Goal: Check status: Check status

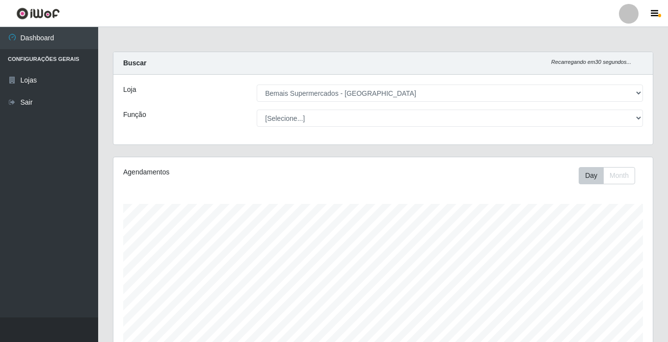
select select "250"
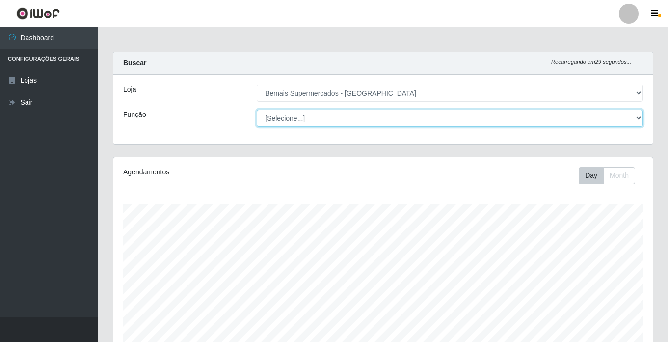
click at [290, 118] on select "[Selecione...] ASG ASG + ASG ++ Auxiliar de Estacionamento Auxiliar de Estacion…" at bounding box center [450, 117] width 386 height 17
click at [257, 109] on select "[Selecione...] ASG ASG + ASG ++ Auxiliar de Estacionamento Auxiliar de Estacion…" at bounding box center [450, 117] width 386 height 17
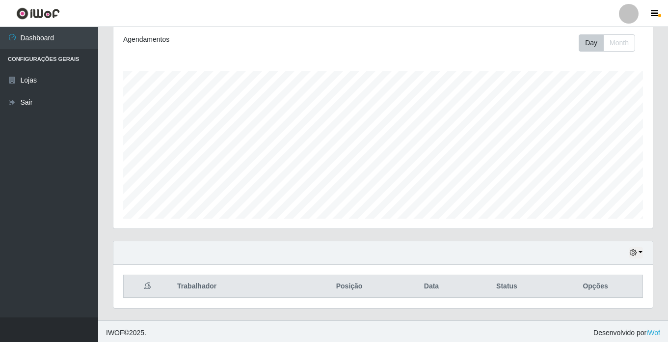
scroll to position [135, 0]
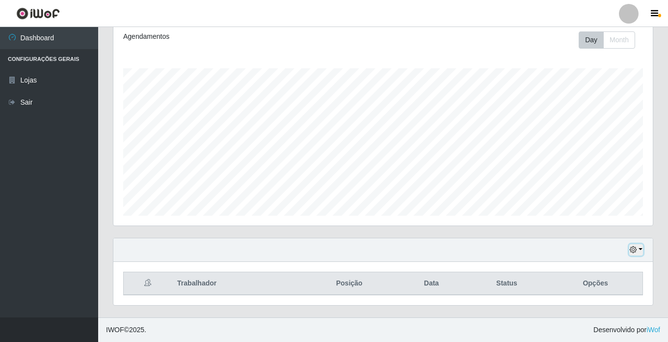
click at [634, 248] on icon "button" at bounding box center [633, 249] width 7 height 7
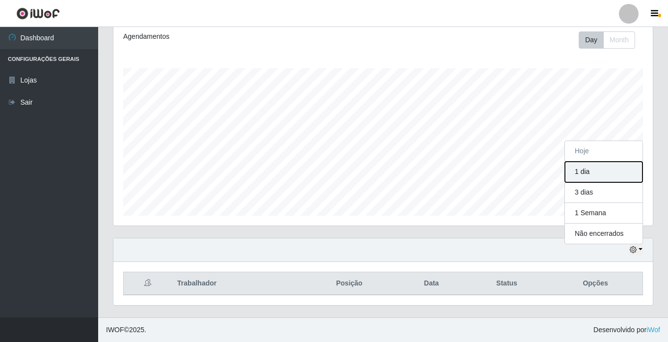
click at [595, 174] on button "1 dia" at bounding box center [604, 171] width 78 height 21
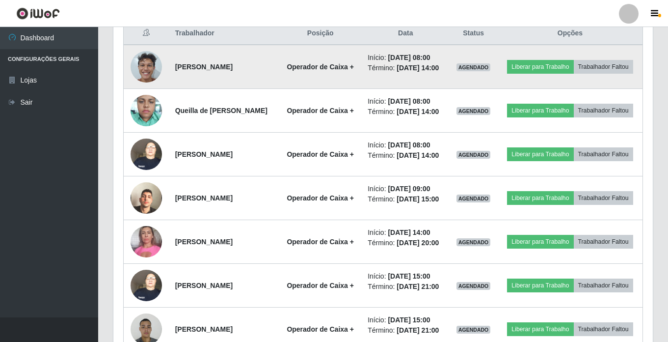
scroll to position [493, 0]
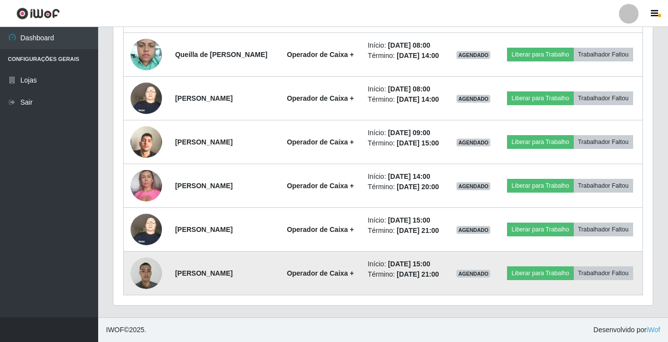
click at [140, 264] on img at bounding box center [146, 273] width 31 height 42
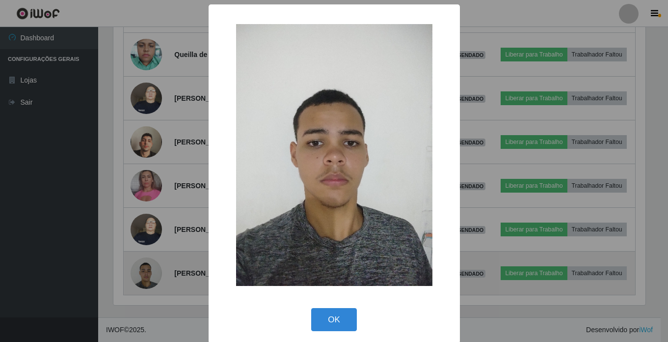
scroll to position [204, 534]
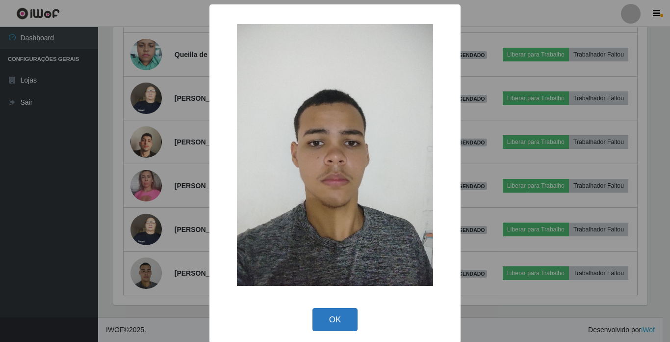
click at [346, 327] on button "OK" at bounding box center [336, 319] width 46 height 23
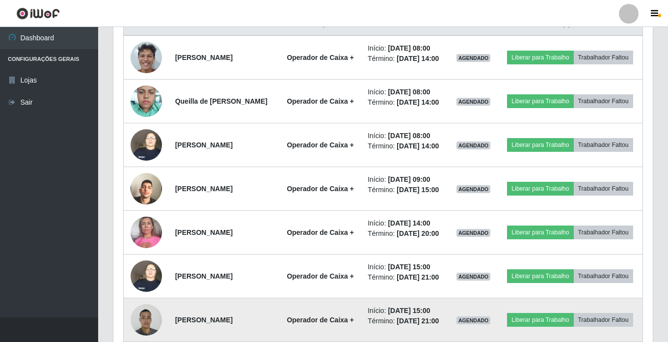
scroll to position [296, 0]
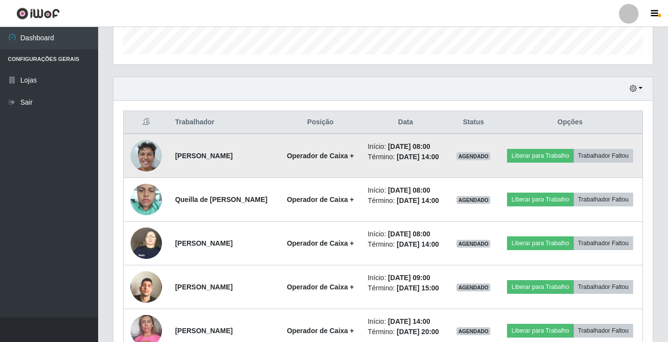
click at [136, 154] on img at bounding box center [146, 155] width 31 height 42
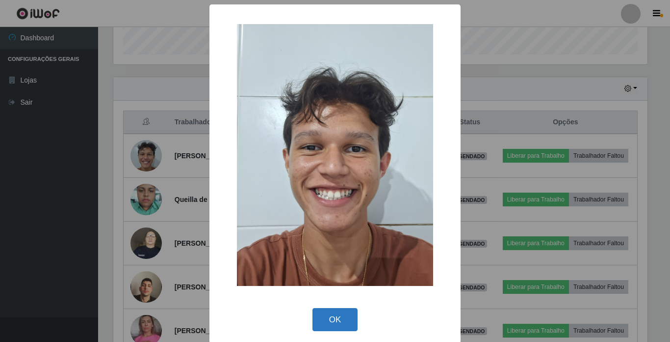
click at [332, 326] on button "OK" at bounding box center [336, 319] width 46 height 23
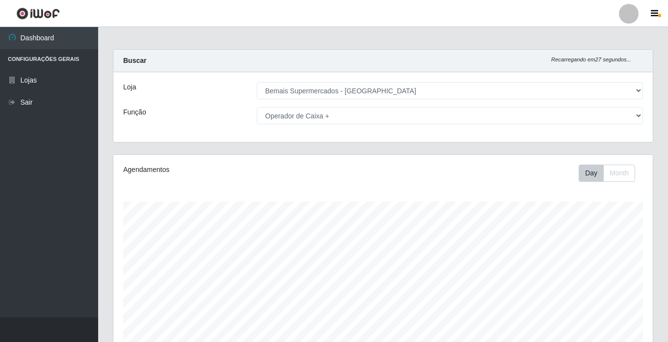
scroll to position [2, 0]
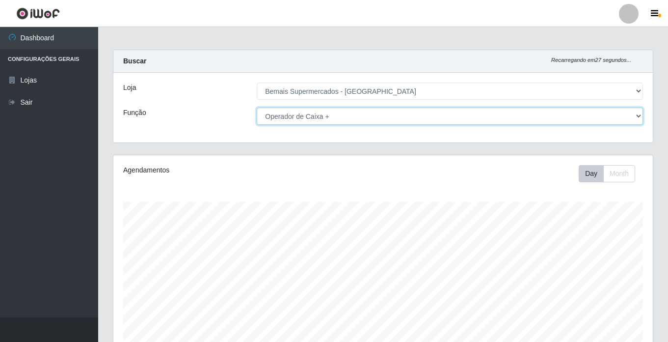
drag, startPoint x: 326, startPoint y: 103, endPoint x: 302, endPoint y: 109, distance: 24.4
click at [302, 109] on select "[Selecione...] ASG ASG + ASG ++ Auxiliar de Estacionamento Auxiliar de Estacion…" at bounding box center [450, 115] width 386 height 17
click at [257, 107] on select "[Selecione...] ASG ASG + ASG ++ Auxiliar de Estacionamento Auxiliar de Estacion…" at bounding box center [450, 115] width 386 height 17
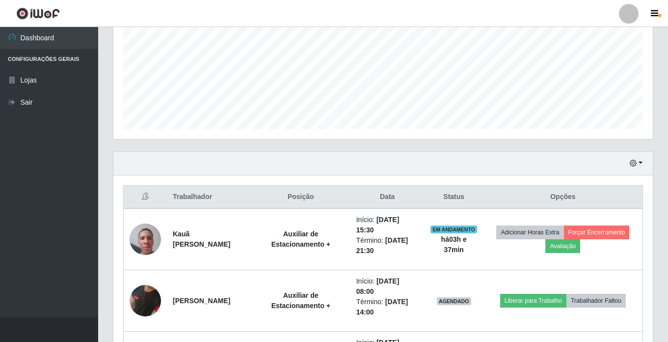
scroll to position [319, 0]
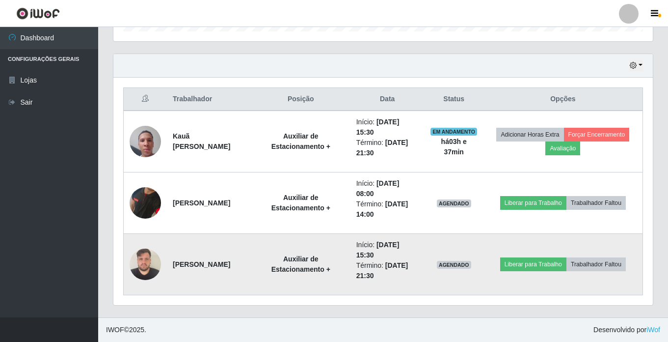
click at [144, 255] on img at bounding box center [145, 264] width 31 height 42
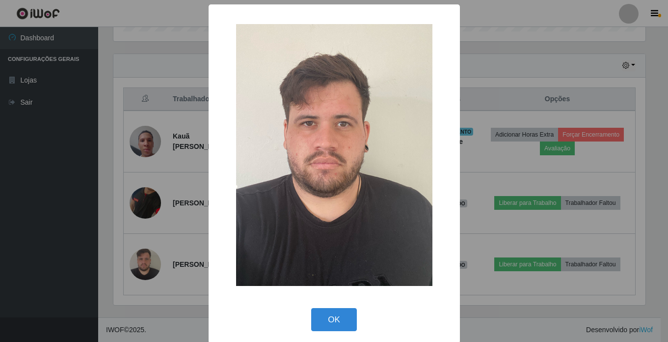
scroll to position [204, 534]
click at [335, 315] on button "OK" at bounding box center [336, 319] width 46 height 23
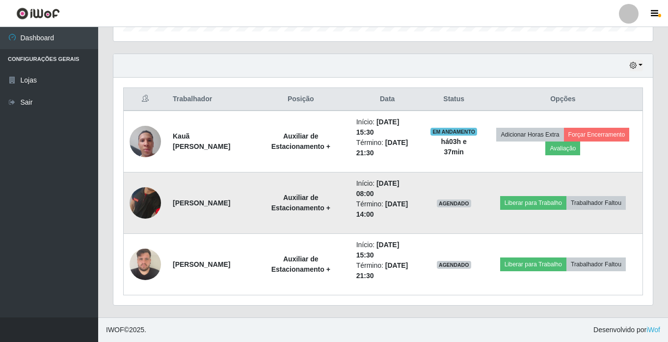
scroll to position [204, 539]
click at [151, 204] on img at bounding box center [145, 203] width 31 height 64
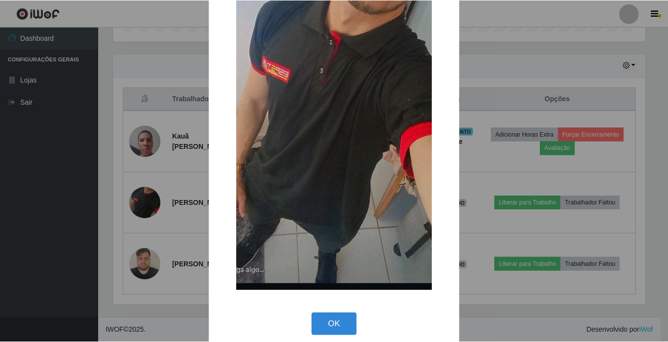
scroll to position [145, 0]
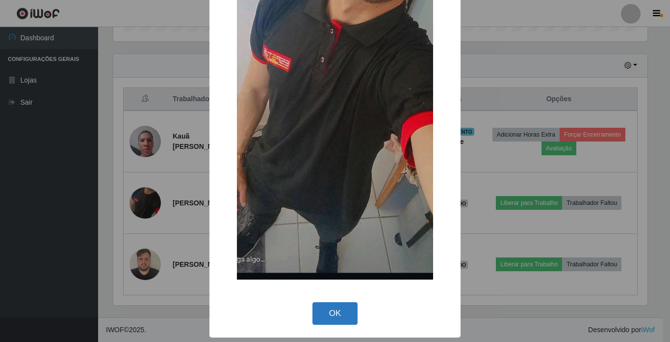
click at [338, 317] on button "OK" at bounding box center [336, 313] width 46 height 23
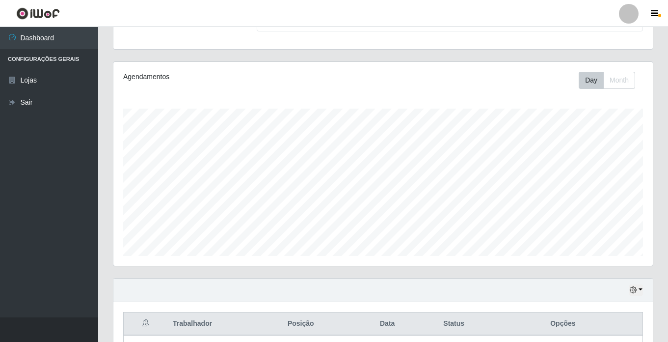
scroll to position [0, 0]
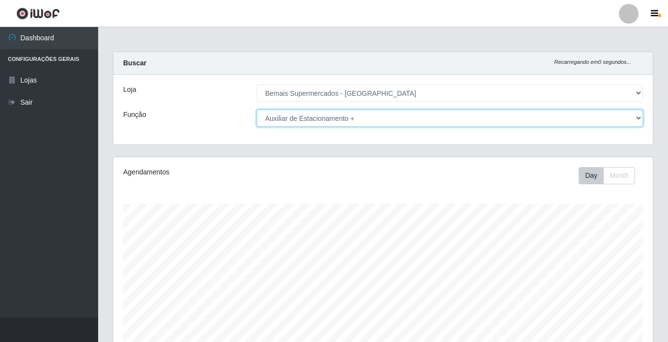
click at [312, 119] on select "[Selecione...] ASG ASG + ASG ++ Auxiliar de Estacionamento Auxiliar de Estacion…" at bounding box center [450, 117] width 386 height 17
click at [257, 109] on select "[Selecione...] ASG ASG + ASG ++ Auxiliar de Estacionamento Auxiliar de Estacion…" at bounding box center [450, 117] width 386 height 17
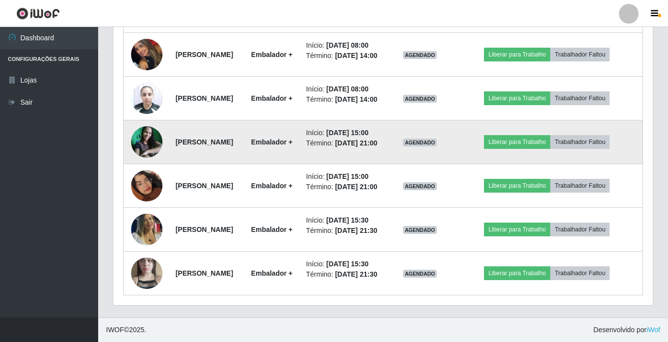
scroll to position [602, 0]
click at [147, 158] on img at bounding box center [146, 141] width 31 height 31
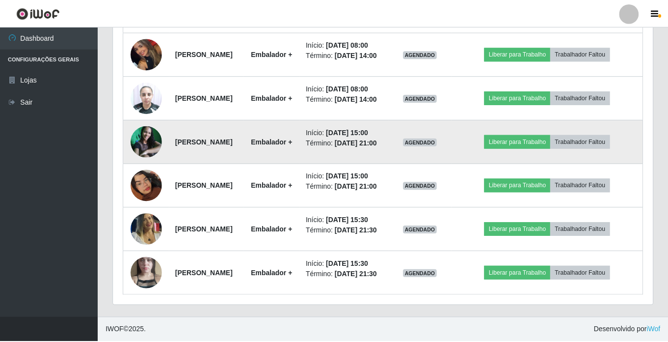
scroll to position [204, 534]
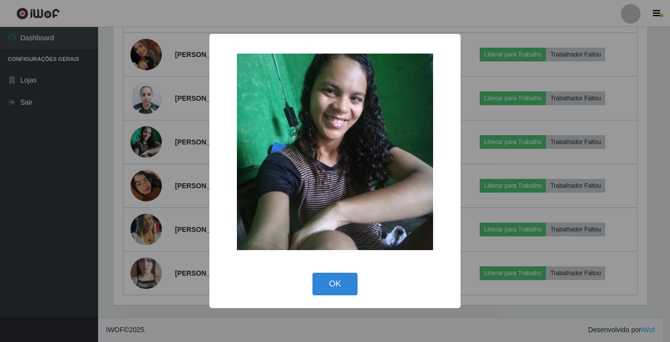
click at [325, 271] on div "OK Cancel" at bounding box center [335, 283] width 232 height 28
click at [333, 282] on button "OK" at bounding box center [336, 283] width 46 height 23
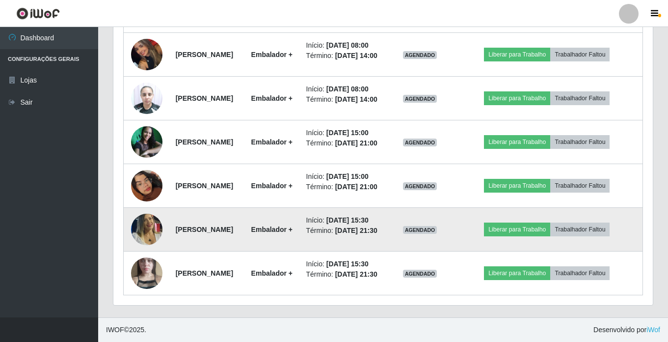
scroll to position [700, 0]
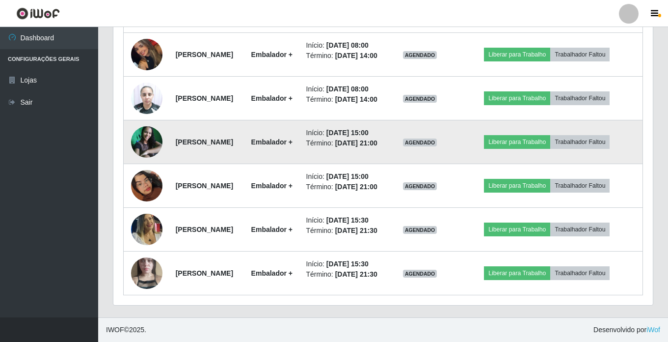
click at [146, 126] on img at bounding box center [146, 141] width 31 height 31
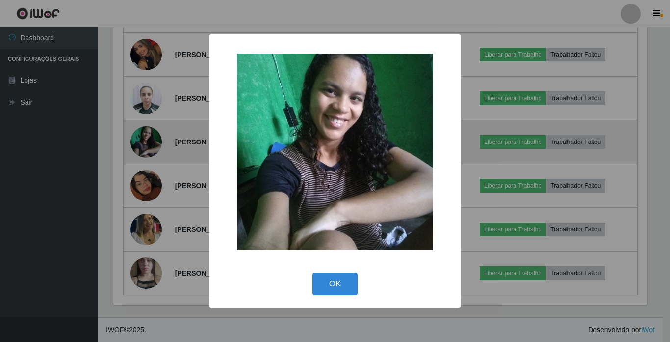
scroll to position [204, 534]
click at [146, 126] on div "× OK Cancel" at bounding box center [335, 171] width 670 height 342
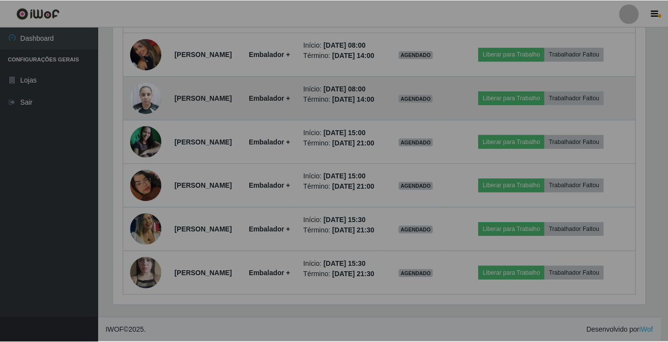
scroll to position [204, 539]
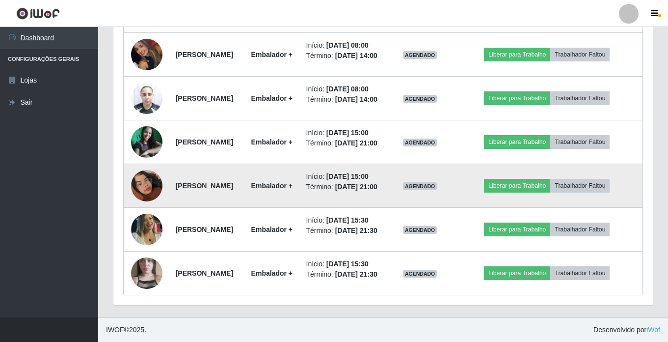
click at [149, 213] on img at bounding box center [146, 186] width 31 height 56
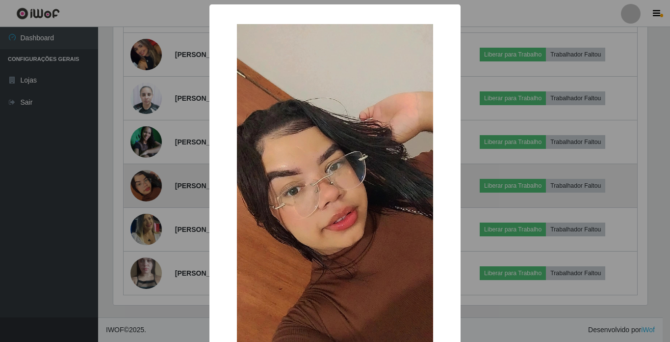
click at [149, 237] on div "× OK Cancel" at bounding box center [335, 171] width 670 height 342
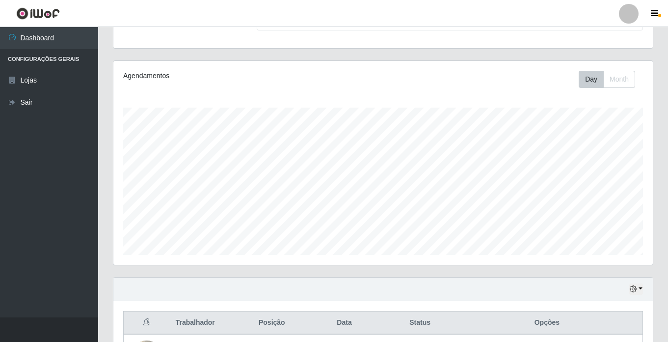
scroll to position [0, 0]
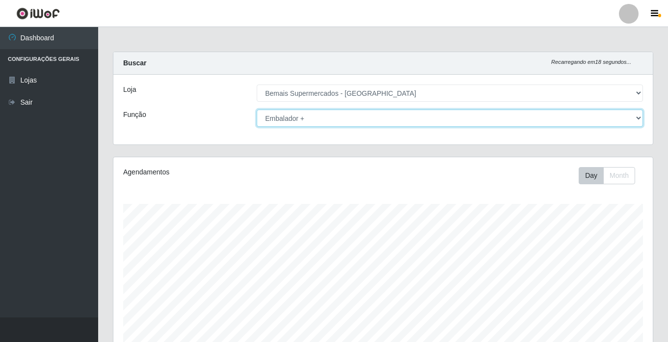
click at [344, 117] on select "[Selecione...] ASG ASG + ASG ++ Auxiliar de Estacionamento Auxiliar de Estacion…" at bounding box center [450, 117] width 386 height 17
click at [257, 109] on select "[Selecione...] ASG ASG + ASG ++ Auxiliar de Estacionamento Auxiliar de Estacion…" at bounding box center [450, 117] width 386 height 17
click at [347, 118] on select "[Selecione...] ASG ASG + ASG ++ Auxiliar de Estacionamento Auxiliar de Estacion…" at bounding box center [450, 117] width 386 height 17
select select "[Selecione...]"
click at [257, 109] on select "[Selecione...] ASG ASG + ASG ++ Auxiliar de Estacionamento Auxiliar de Estacion…" at bounding box center [450, 117] width 386 height 17
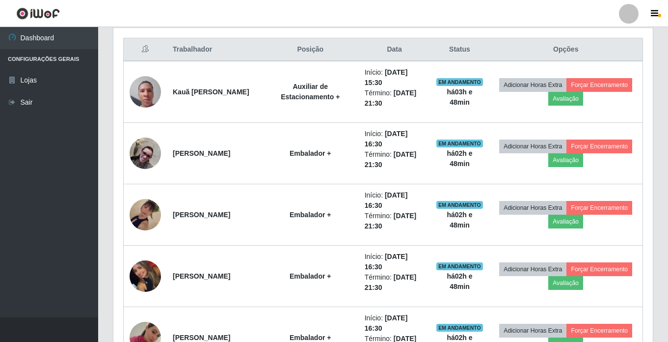
scroll to position [283, 0]
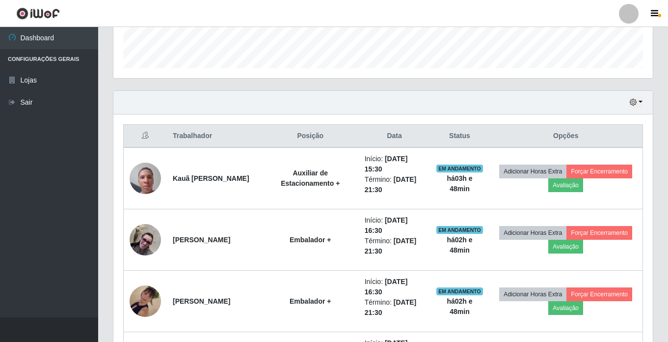
click at [636, 92] on div "Hoje 1 dia 3 dias 1 Semana Não encerrados" at bounding box center [382, 103] width 539 height 24
click at [637, 101] on button "button" at bounding box center [636, 102] width 14 height 11
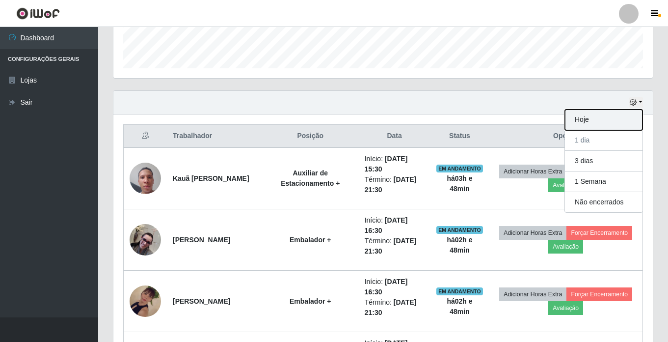
click at [613, 123] on button "Hoje" at bounding box center [604, 119] width 78 height 21
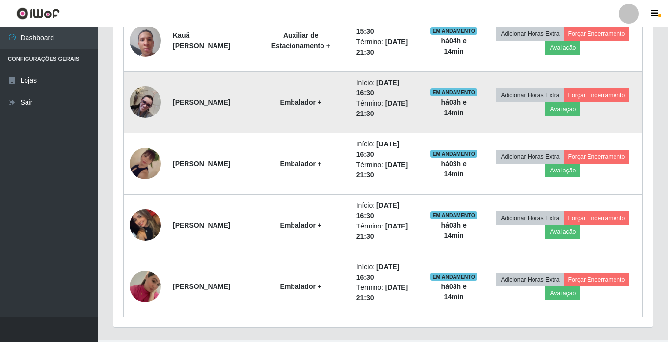
scroll to position [246, 0]
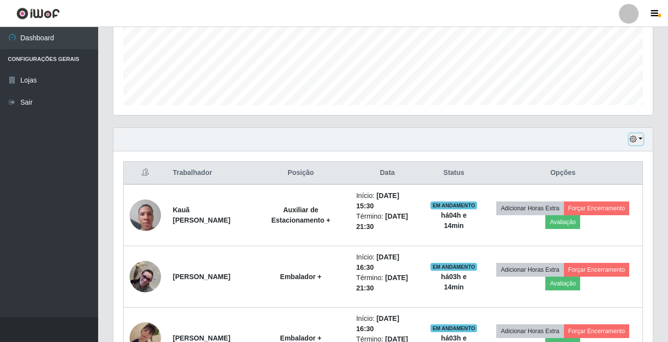
click at [639, 138] on button "button" at bounding box center [636, 138] width 14 height 11
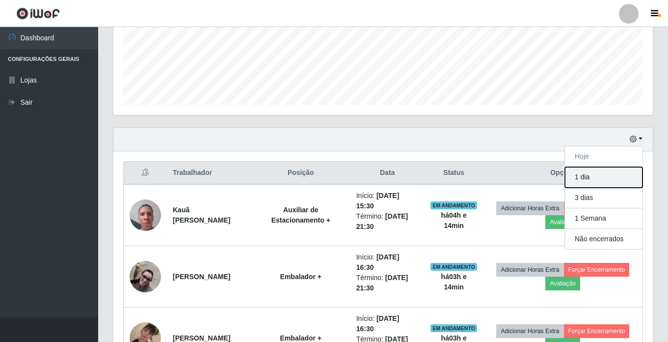
click at [583, 180] on button "1 dia" at bounding box center [604, 177] width 78 height 21
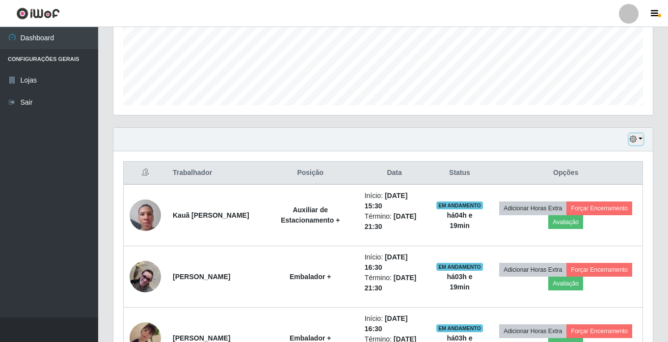
click at [632, 136] on icon "button" at bounding box center [633, 138] width 7 height 7
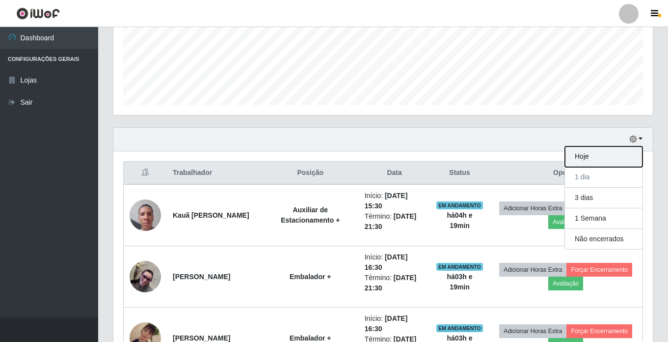
click at [614, 155] on button "Hoje" at bounding box center [604, 156] width 78 height 21
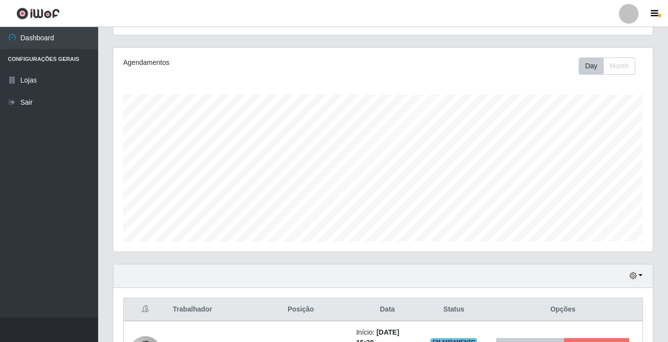
scroll to position [99, 0]
